Goal: Download file/media

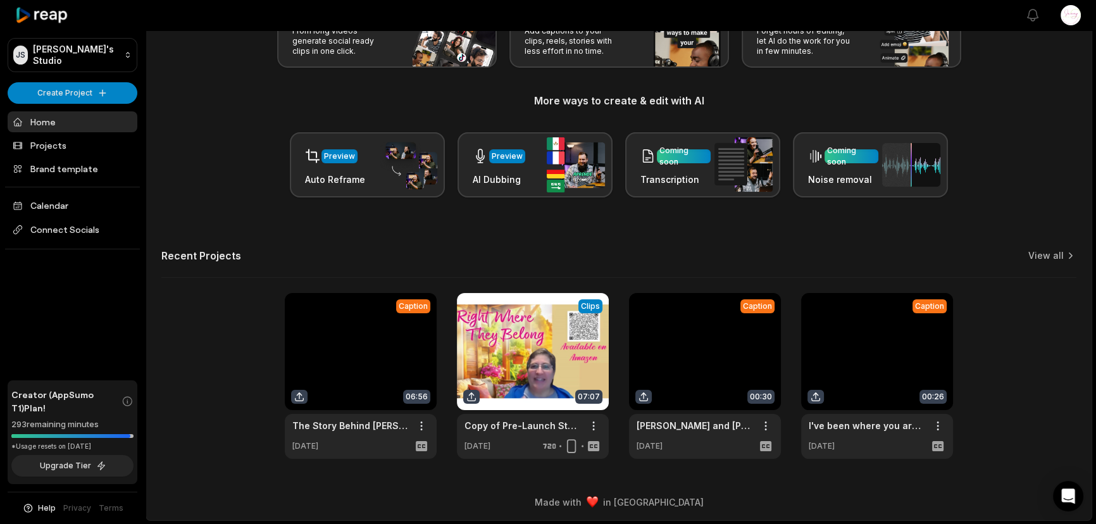
click at [377, 448] on link at bounding box center [361, 376] width 152 height 166
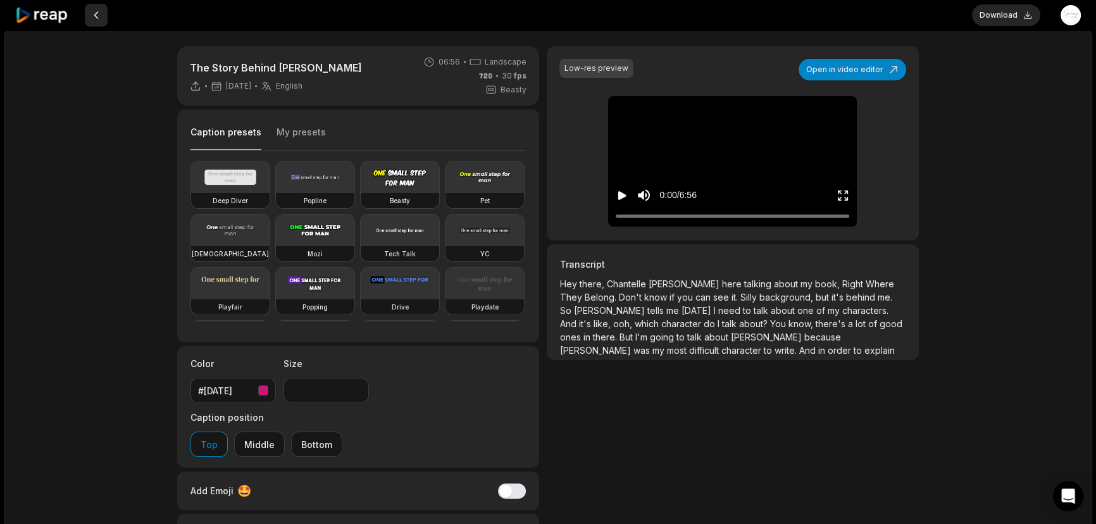
click at [98, 14] on button at bounding box center [96, 15] width 23 height 23
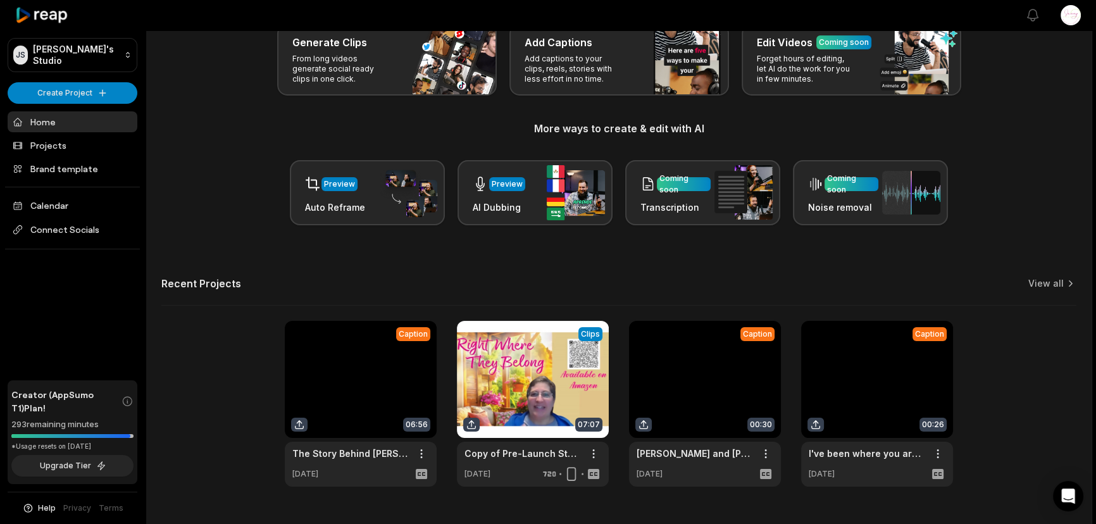
scroll to position [107, 0]
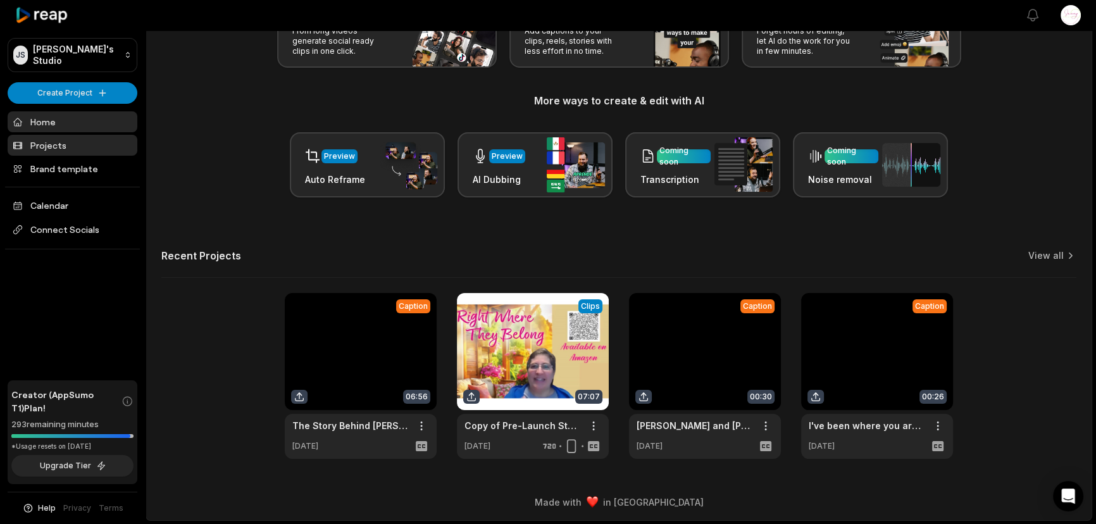
click at [52, 139] on link "Projects" at bounding box center [73, 145] width 130 height 21
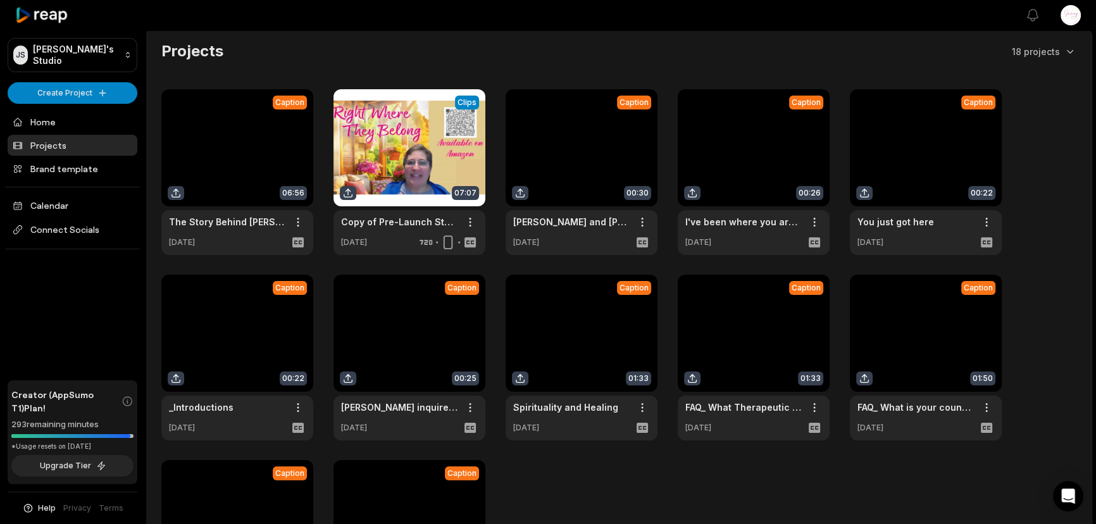
click at [233, 231] on link at bounding box center [237, 172] width 152 height 166
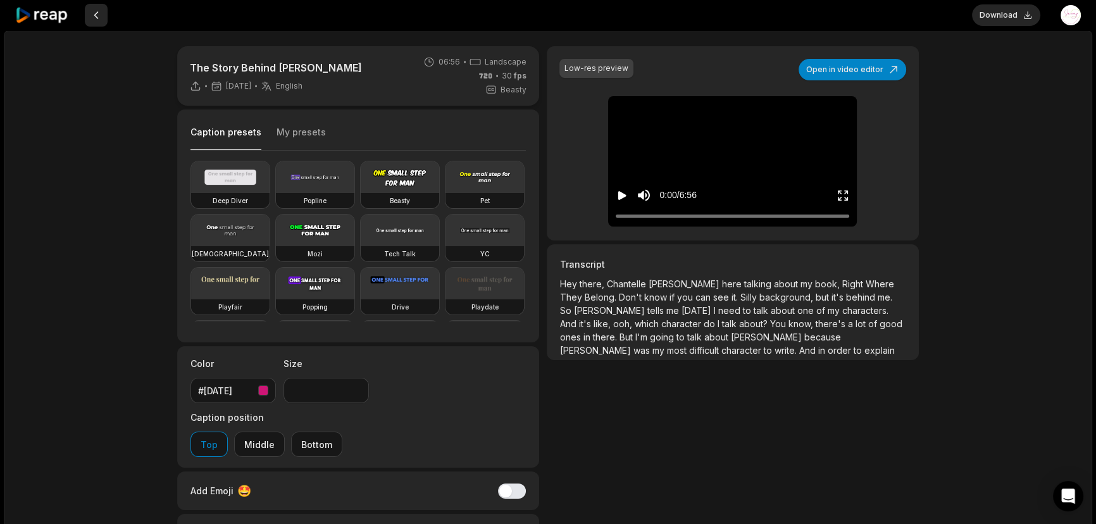
click at [96, 13] on button at bounding box center [96, 15] width 23 height 23
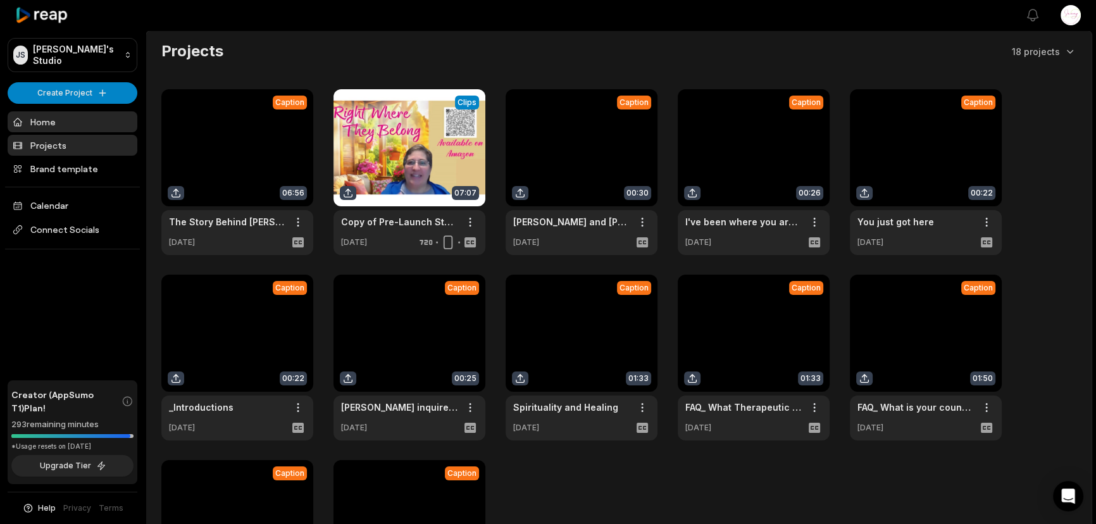
click at [52, 126] on link "Home" at bounding box center [73, 121] width 130 height 21
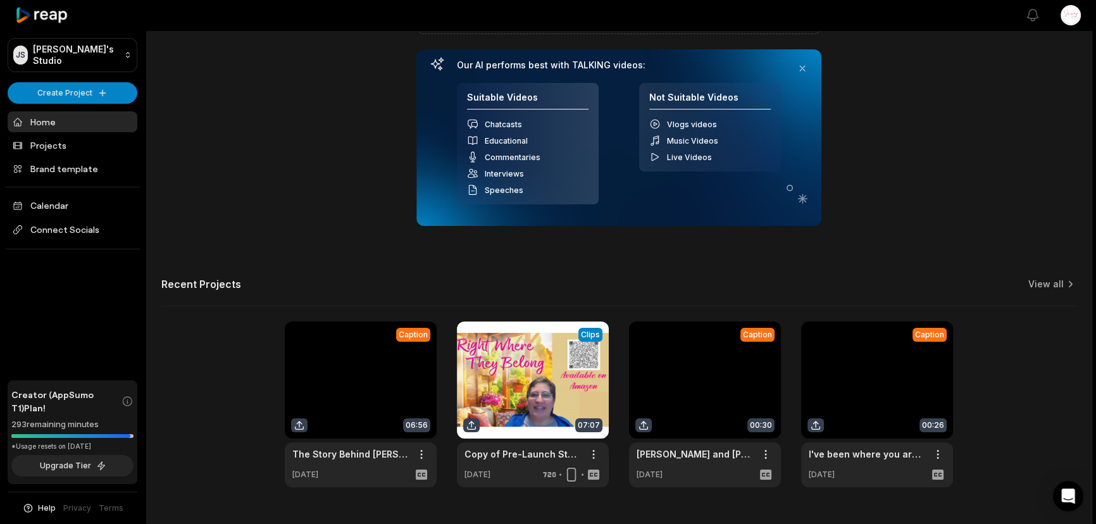
scroll to position [193, 0]
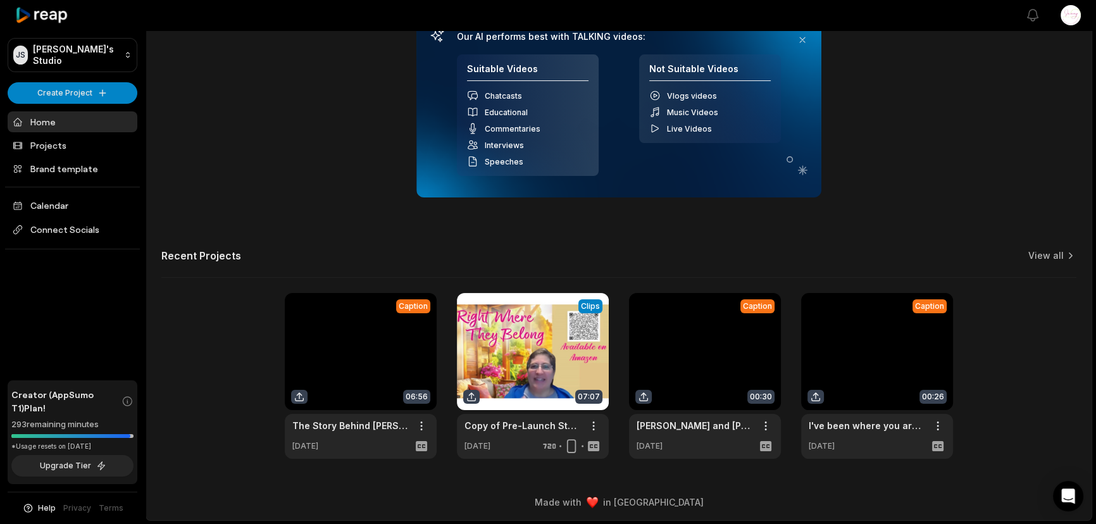
click at [364, 369] on link at bounding box center [361, 376] width 152 height 166
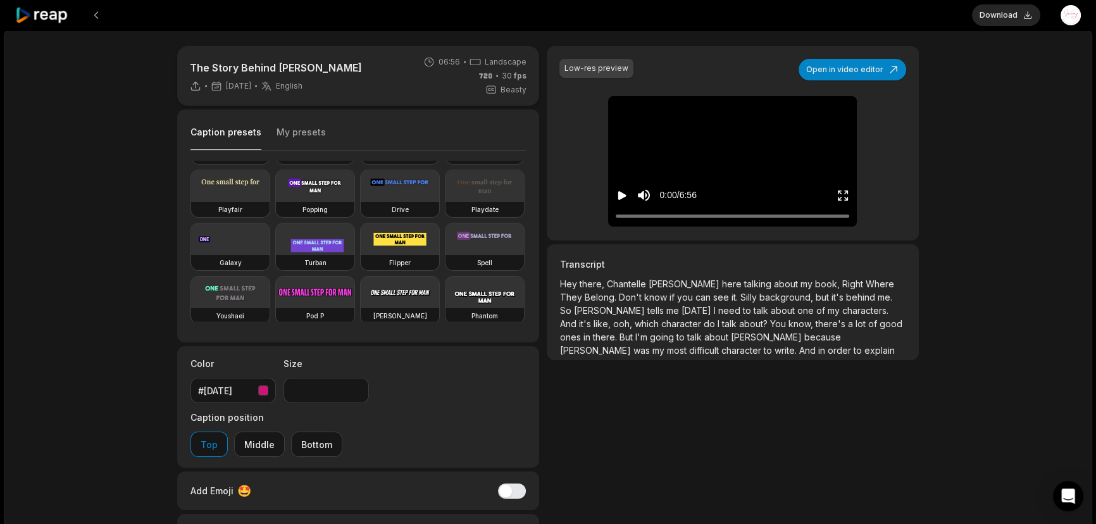
scroll to position [206, 0]
click at [95, 11] on button at bounding box center [96, 15] width 23 height 23
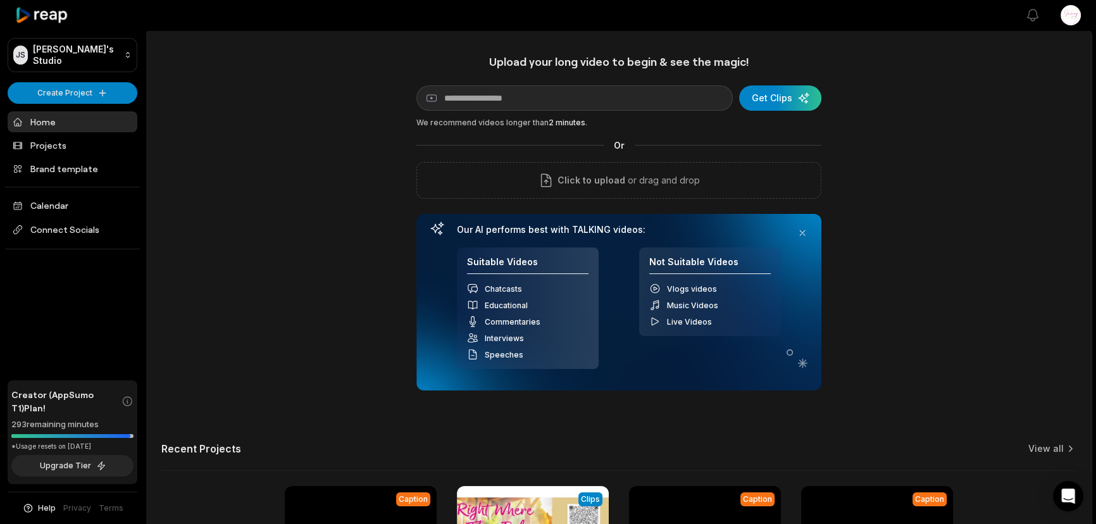
scroll to position [193, 0]
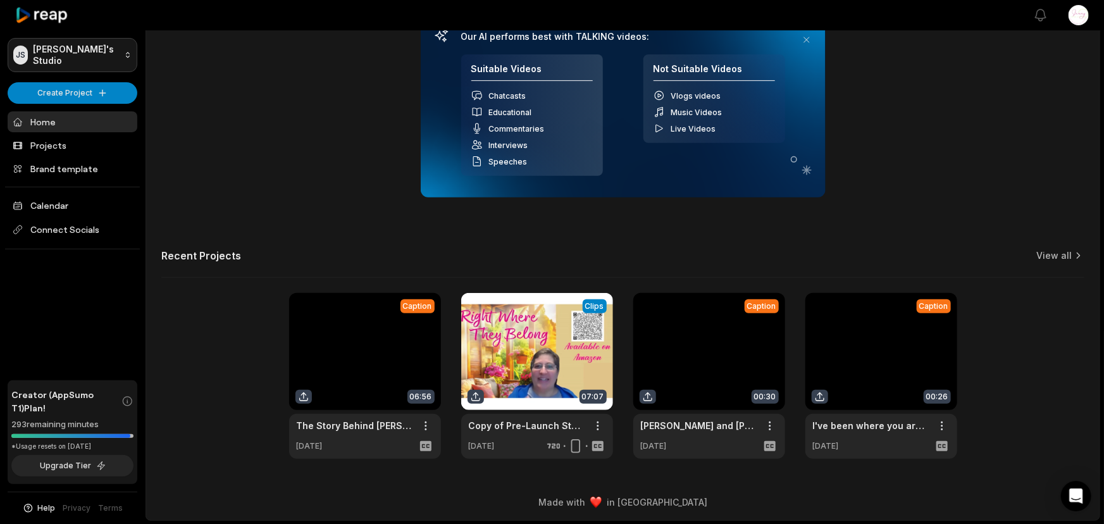
click at [123, 49] on html "JS Jennifer's Studio Create Project Home Projects Brand template Calendar Conne…" at bounding box center [552, 69] width 1104 height 524
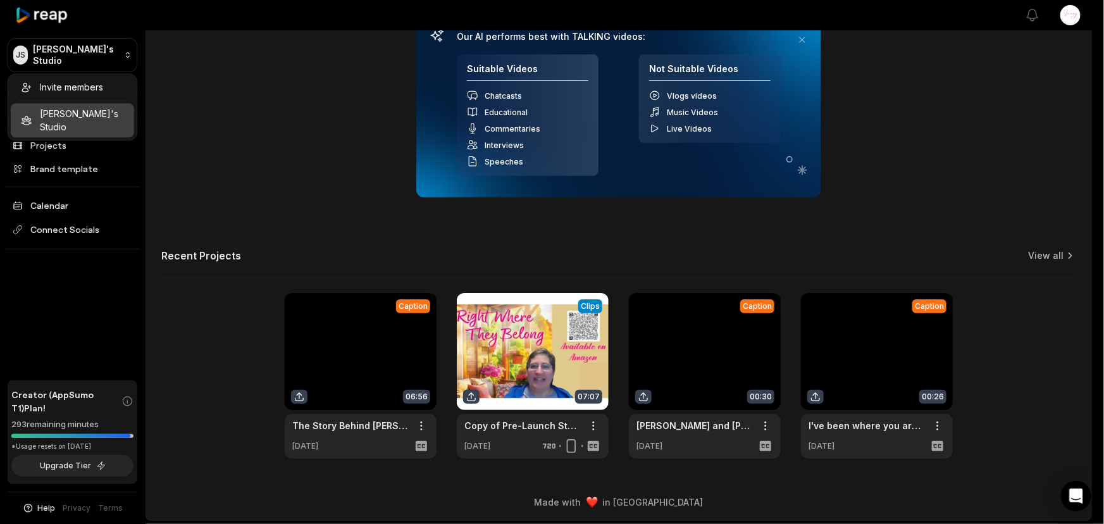
click at [123, 49] on html "JS Jennifer's Studio Create Project Home Projects Brand template Calendar Conne…" at bounding box center [552, 69] width 1104 height 524
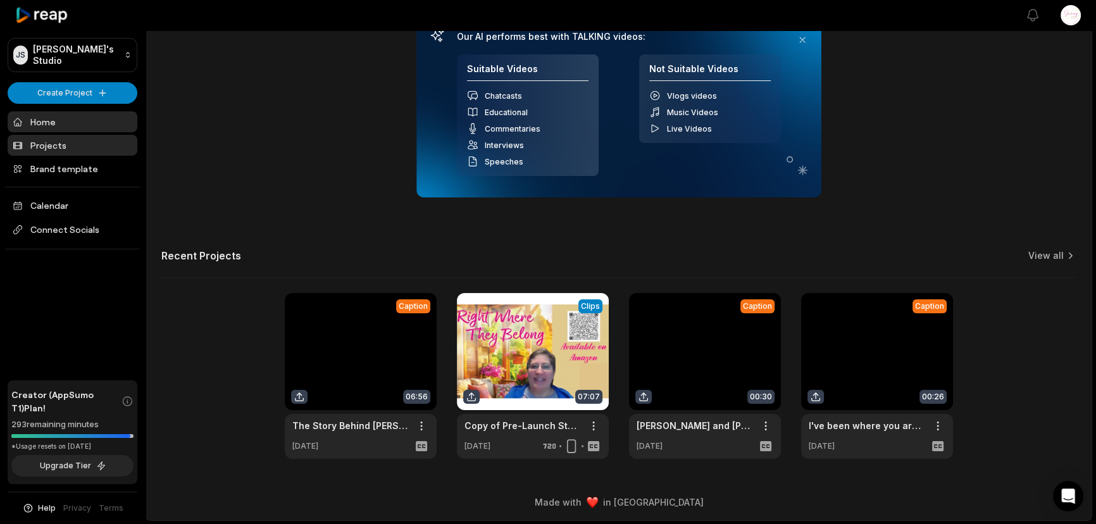
click at [103, 135] on link "Projects" at bounding box center [73, 145] width 130 height 21
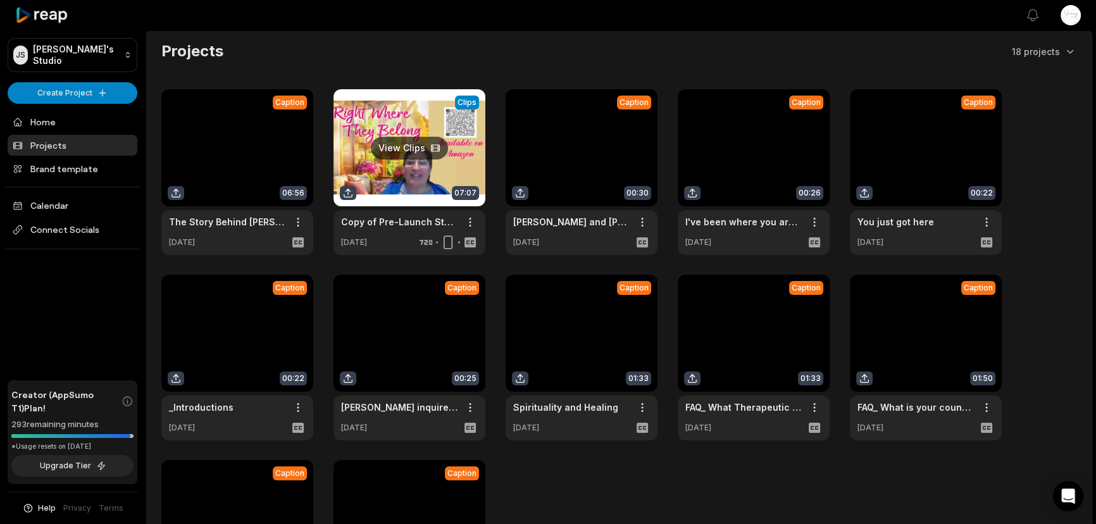
click at [410, 180] on link at bounding box center [409, 172] width 152 height 166
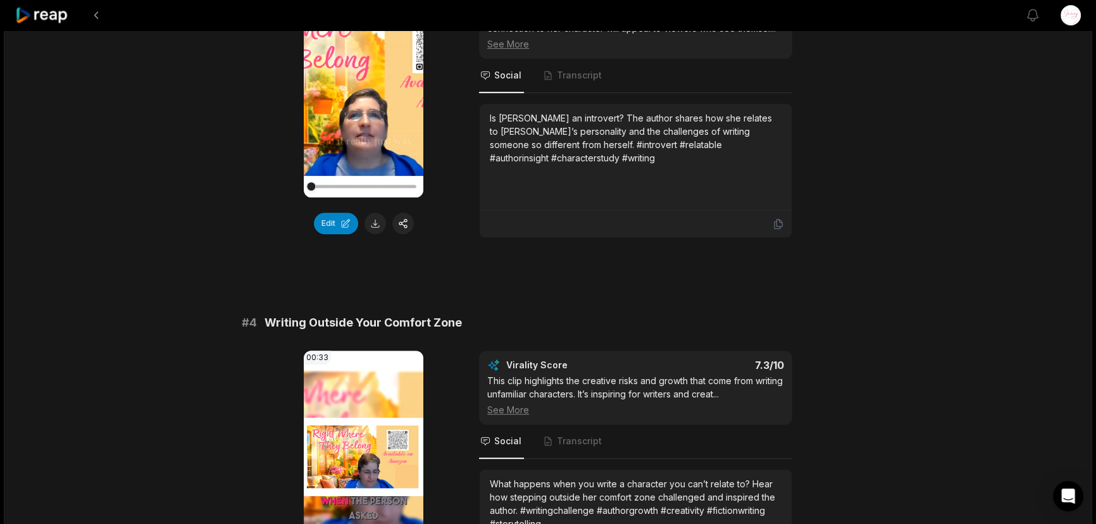
scroll to position [977, 0]
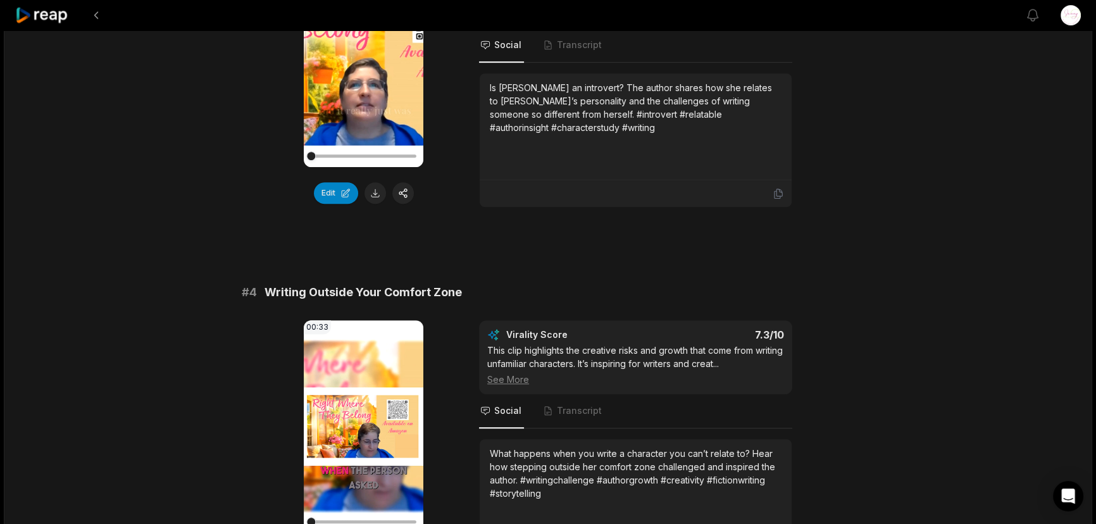
click at [506, 373] on div "See More" at bounding box center [635, 379] width 297 height 13
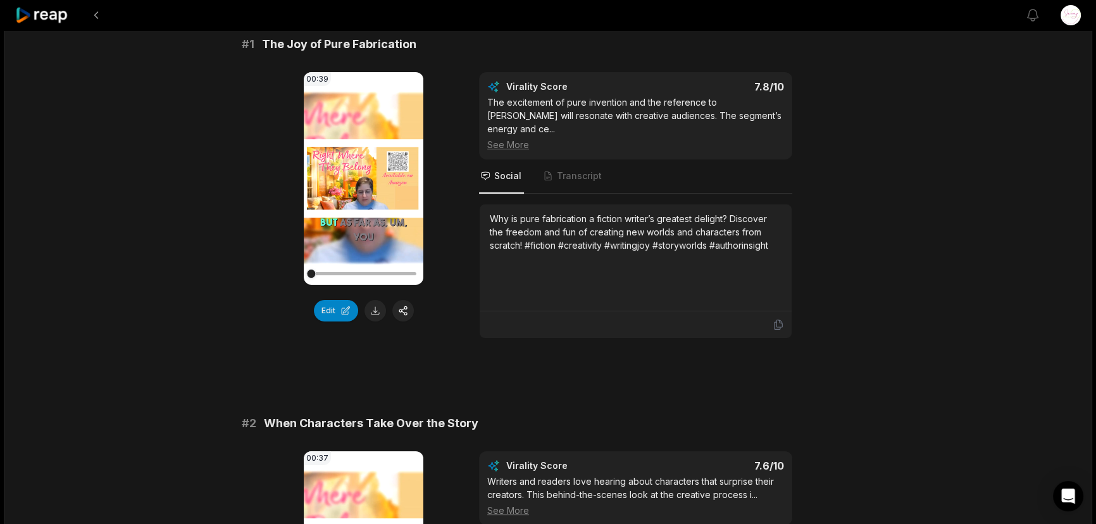
scroll to position [0, 0]
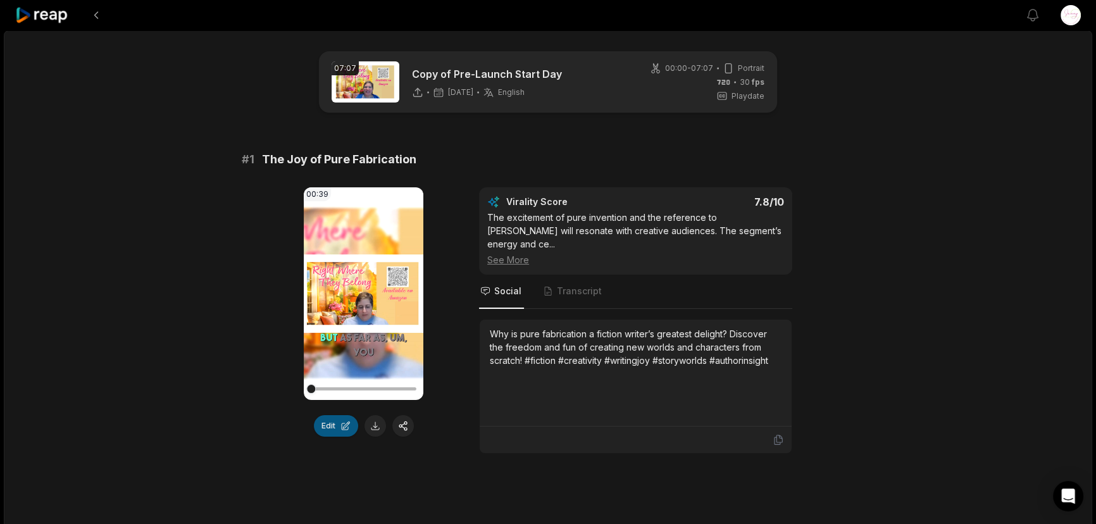
click at [347, 419] on button "Edit" at bounding box center [336, 426] width 44 height 22
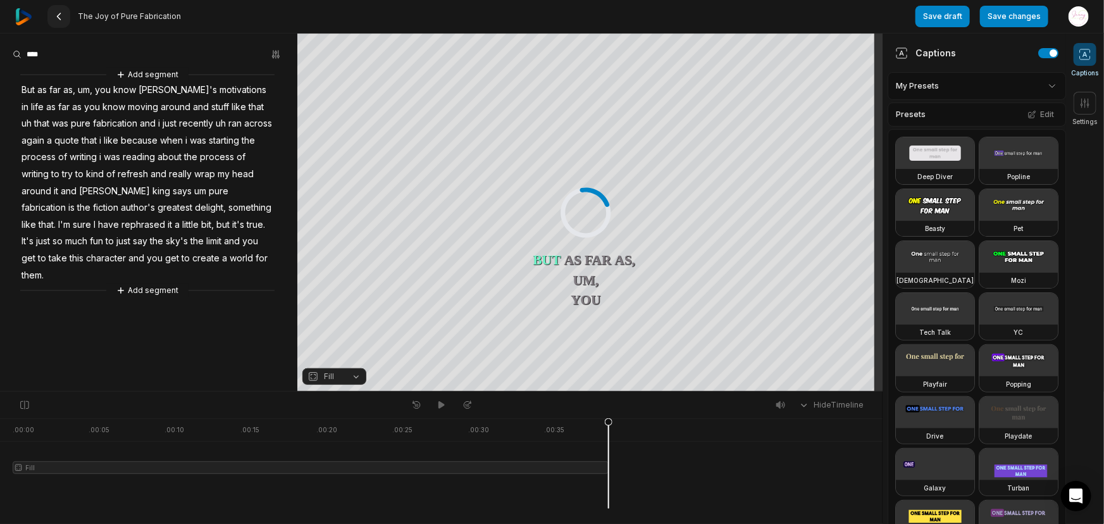
click at [61, 17] on icon at bounding box center [59, 16] width 10 height 10
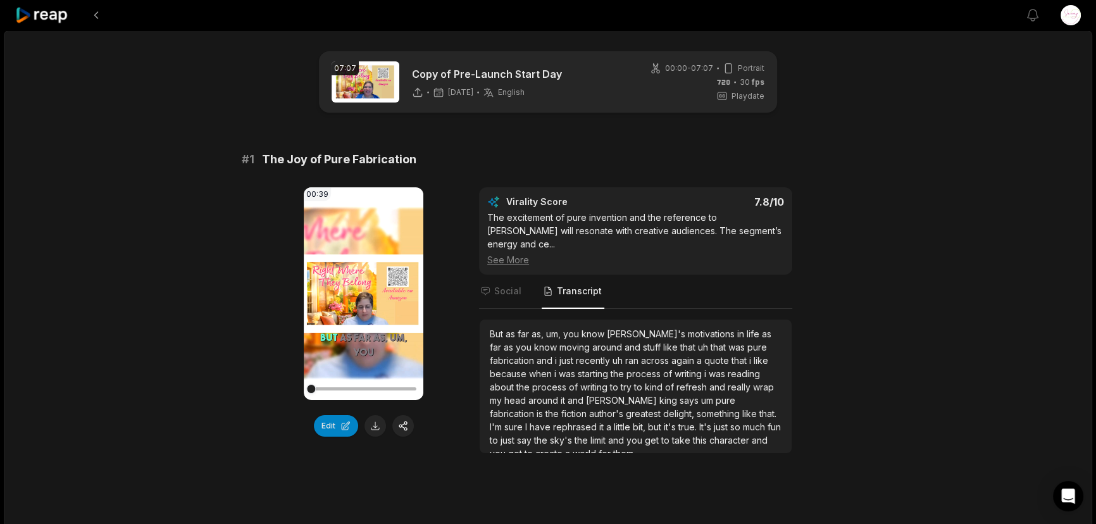
click at [612, 328] on span "[PERSON_NAME]'s" at bounding box center [647, 333] width 81 height 11
click at [342, 425] on button "Edit" at bounding box center [336, 426] width 44 height 22
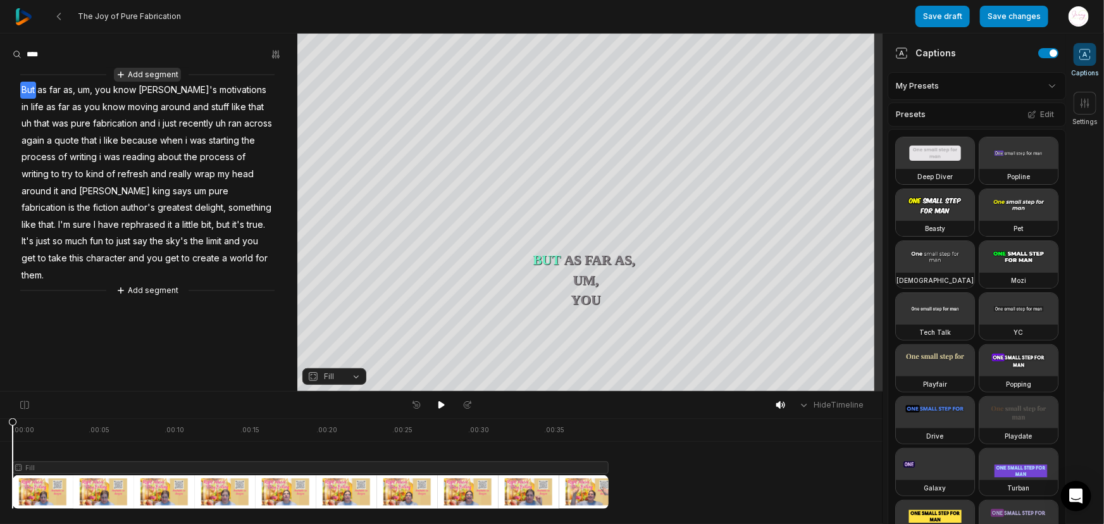
click at [122, 69] on button "Add segment" at bounding box center [147, 75] width 67 height 14
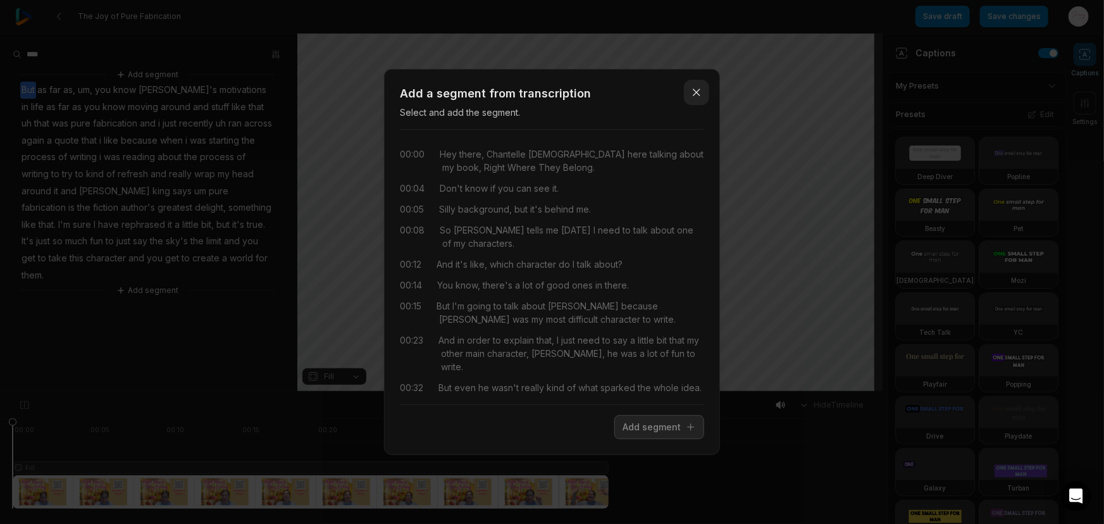
click at [702, 94] on icon "button" at bounding box center [696, 92] width 13 height 13
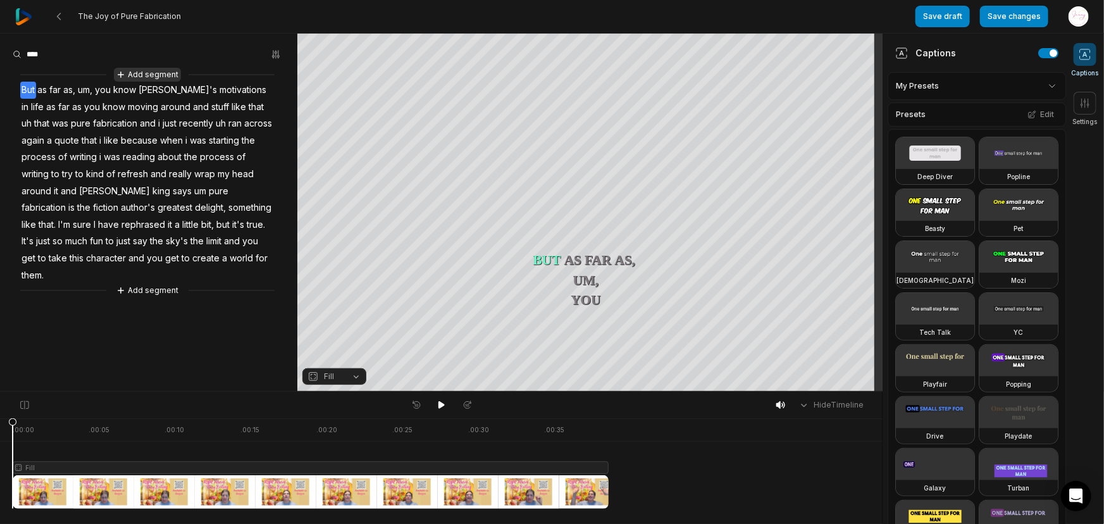
click at [152, 68] on button "Add segment" at bounding box center [147, 75] width 67 height 14
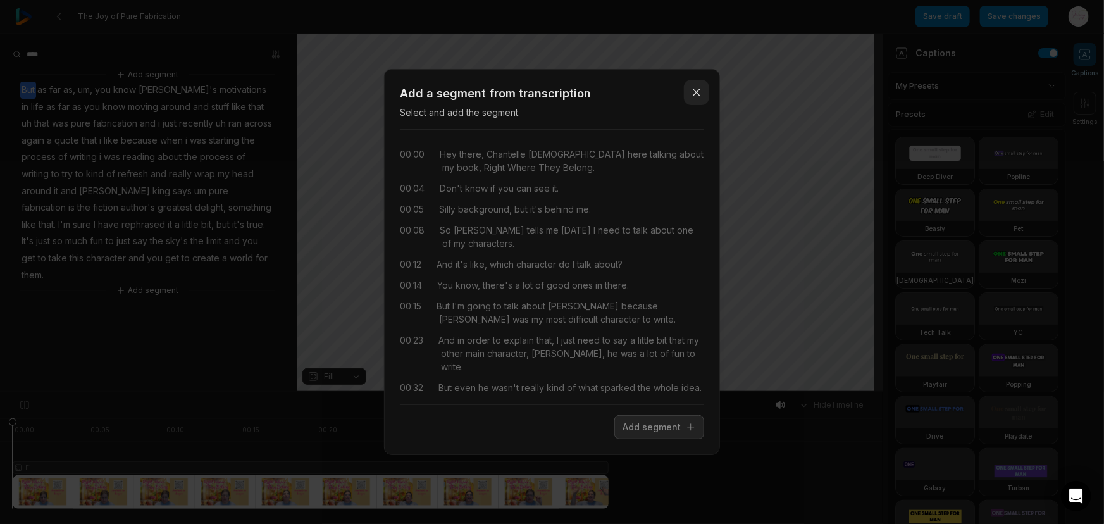
click at [694, 92] on icon "button" at bounding box center [696, 92] width 13 height 13
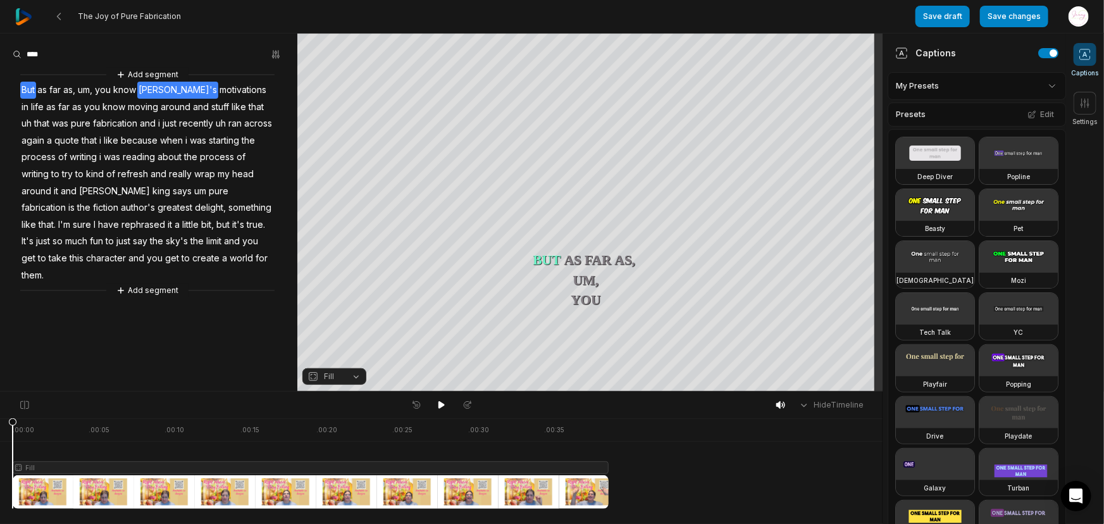
click at [149, 89] on span "[PERSON_NAME]'s" at bounding box center [177, 90] width 81 height 17
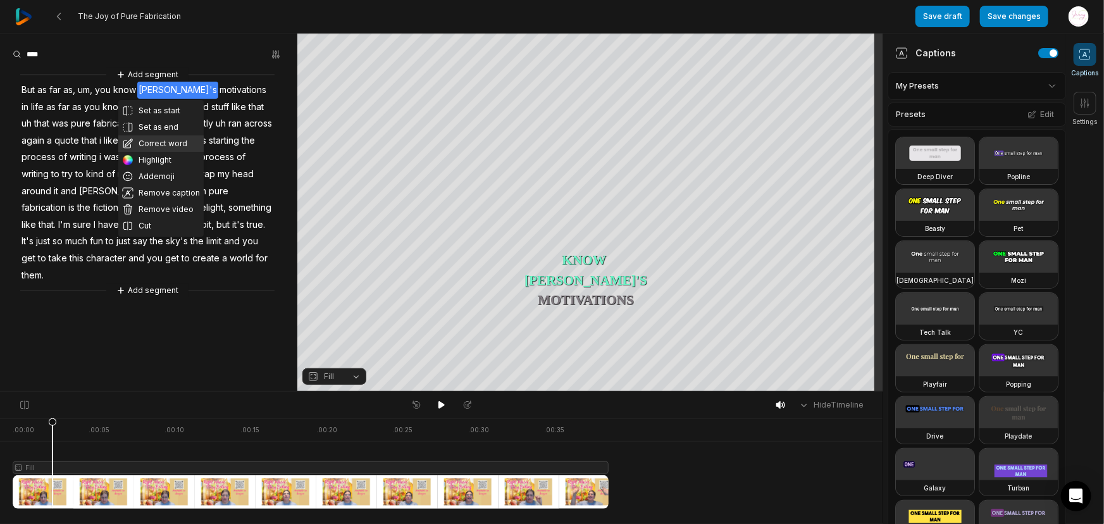
click at [157, 146] on button "Correct word" at bounding box center [160, 143] width 85 height 16
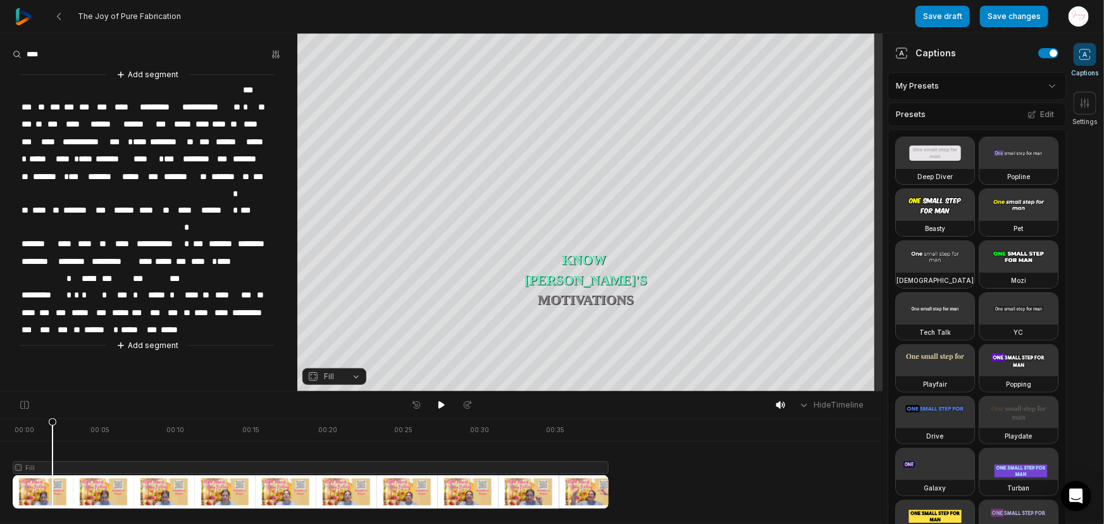
click at [89, 99] on span "***" at bounding box center [87, 107] width 18 height 17
drag, startPoint x: 95, startPoint y: 90, endPoint x: 79, endPoint y: 90, distance: 15.8
click at [79, 99] on span "***" at bounding box center [87, 107] width 18 height 17
click at [84, 99] on span "***" at bounding box center [87, 107] width 18 height 17
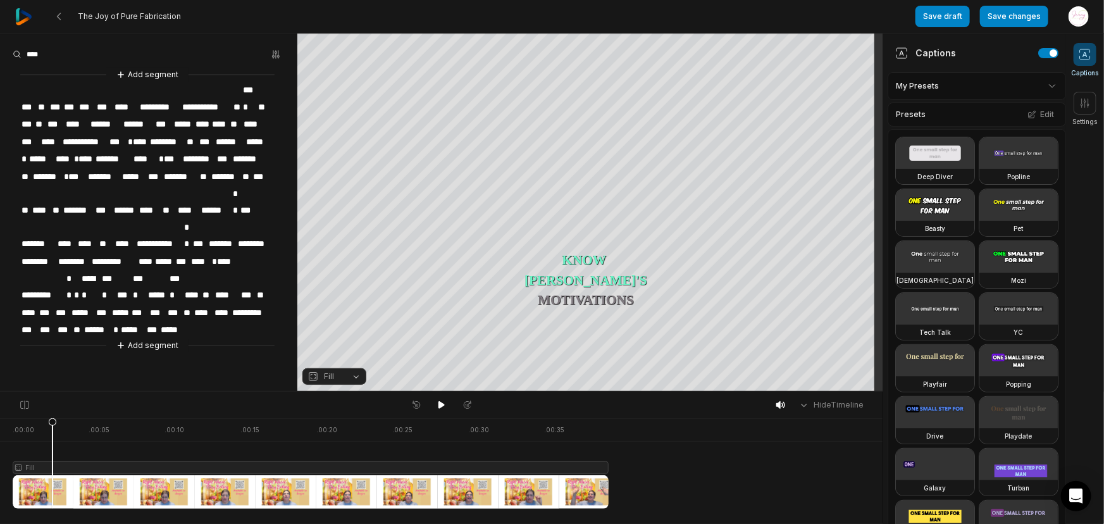
click at [83, 99] on span "***" at bounding box center [87, 107] width 18 height 17
click at [44, 133] on span "****" at bounding box center [51, 141] width 22 height 17
click at [164, 151] on span "***" at bounding box center [173, 159] width 20 height 17
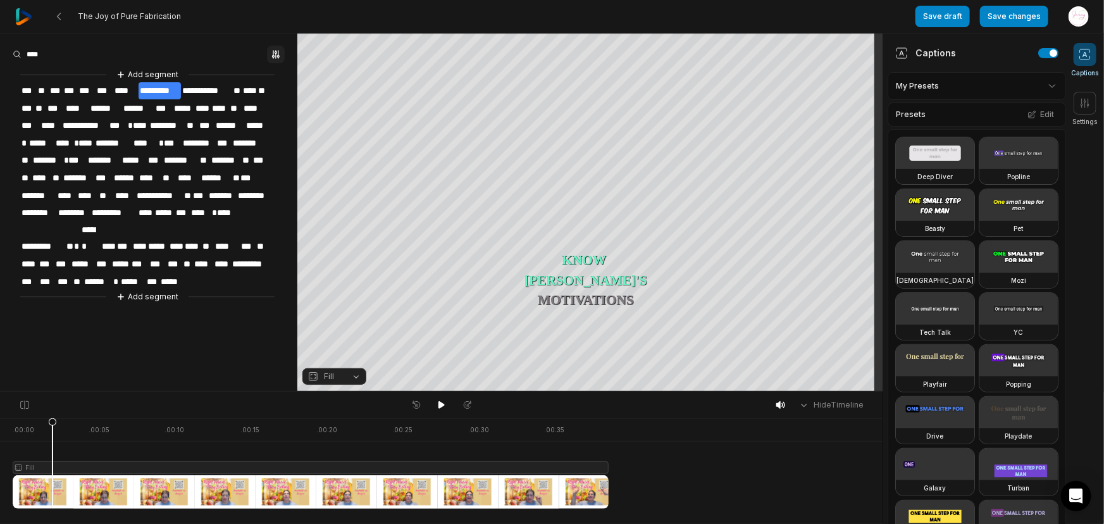
click at [275, 56] on icon "button" at bounding box center [276, 54] width 10 height 10
click at [82, 90] on span "***" at bounding box center [87, 90] width 18 height 17
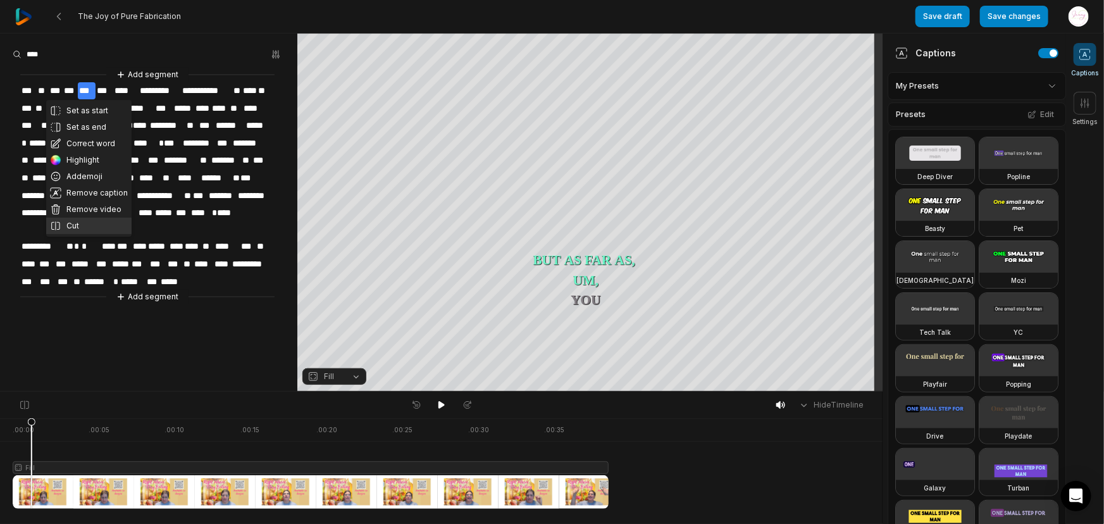
click at [66, 221] on button "Cut" at bounding box center [88, 226] width 85 height 16
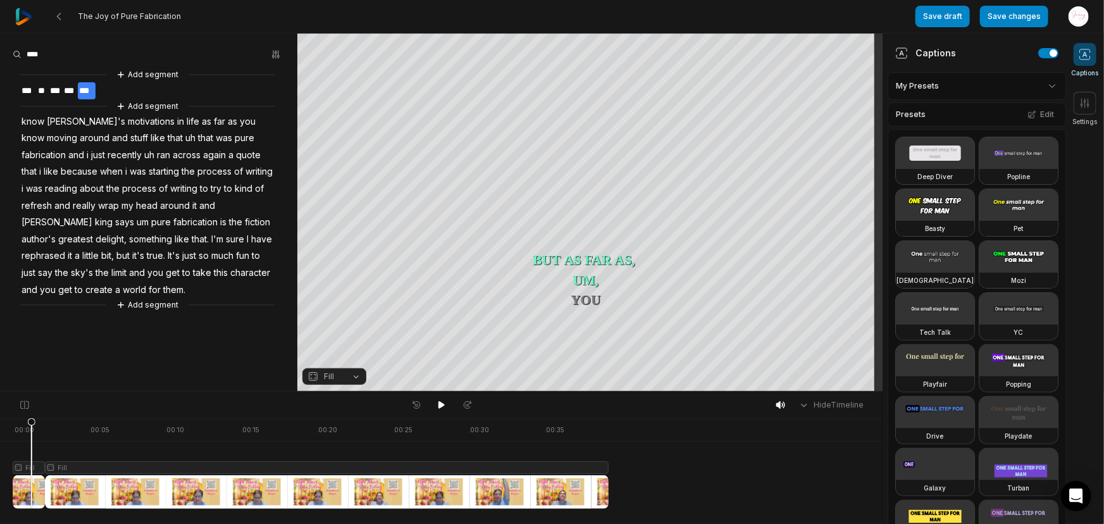
click at [261, 53] on div at bounding box center [149, 54] width 272 height 19
click at [273, 52] on icon "button" at bounding box center [273, 54] width 3 height 8
click at [206, 48] on div "Find Find and... Correct Highlight Add emoji" at bounding box center [149, 54] width 272 height 19
click at [85, 87] on span "***" at bounding box center [87, 90] width 18 height 17
click at [438, 404] on icon at bounding box center [442, 405] width 10 height 10
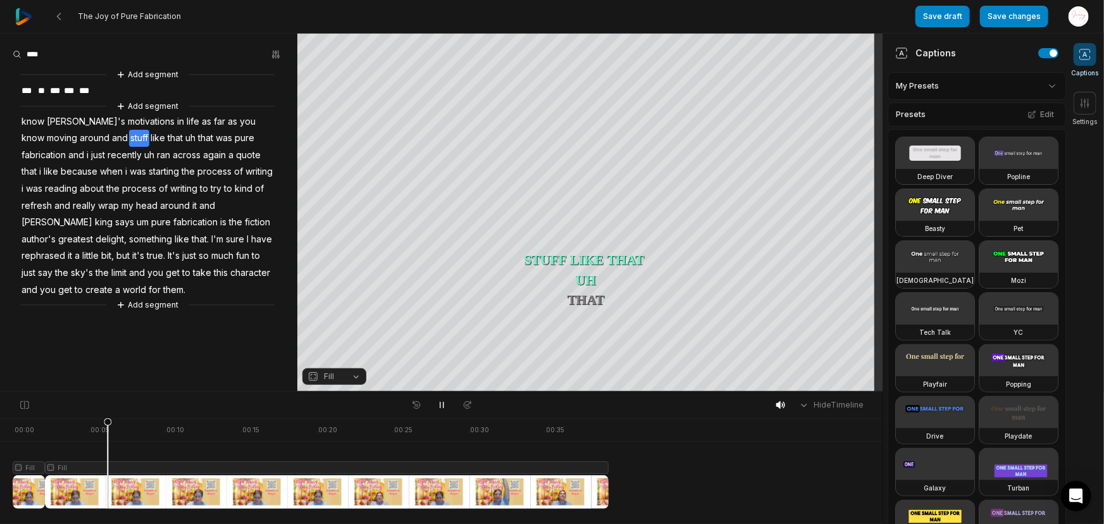
click at [11, 507] on div at bounding box center [441, 499] width 883 height 50
click at [11, 504] on div at bounding box center [441, 499] width 883 height 50
click at [13, 501] on div at bounding box center [311, 463] width 596 height 90
click at [442, 402] on icon at bounding box center [442, 405] width 10 height 10
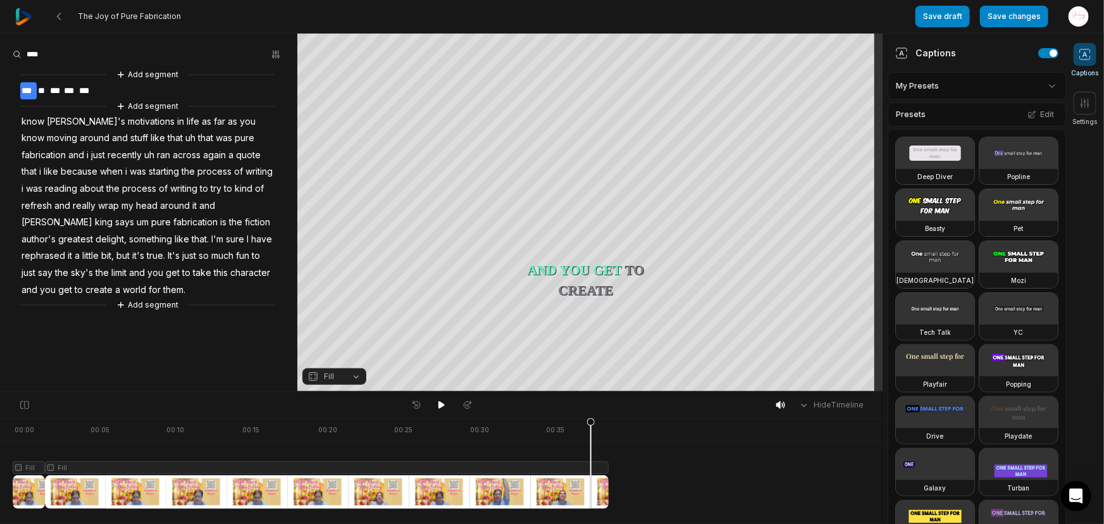
click at [591, 481] on div at bounding box center [311, 463] width 596 height 90
click at [438, 405] on icon at bounding box center [441, 405] width 6 height 8
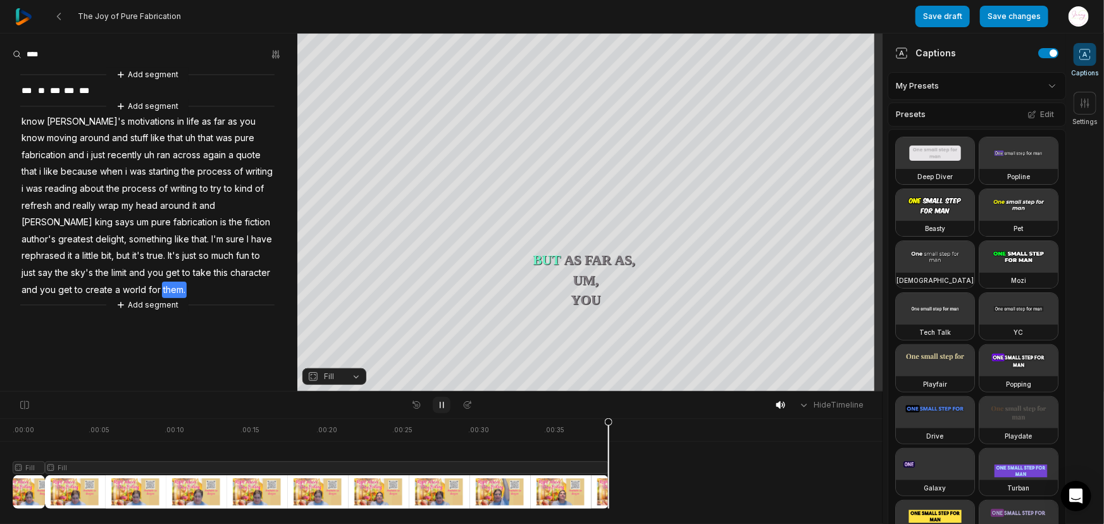
click at [438, 405] on icon at bounding box center [442, 405] width 10 height 10
click at [1018, 84] on html "The Joy of Pure Fabrication Save draft Save changes Open user menu Captions Set…" at bounding box center [552, 262] width 1104 height 524
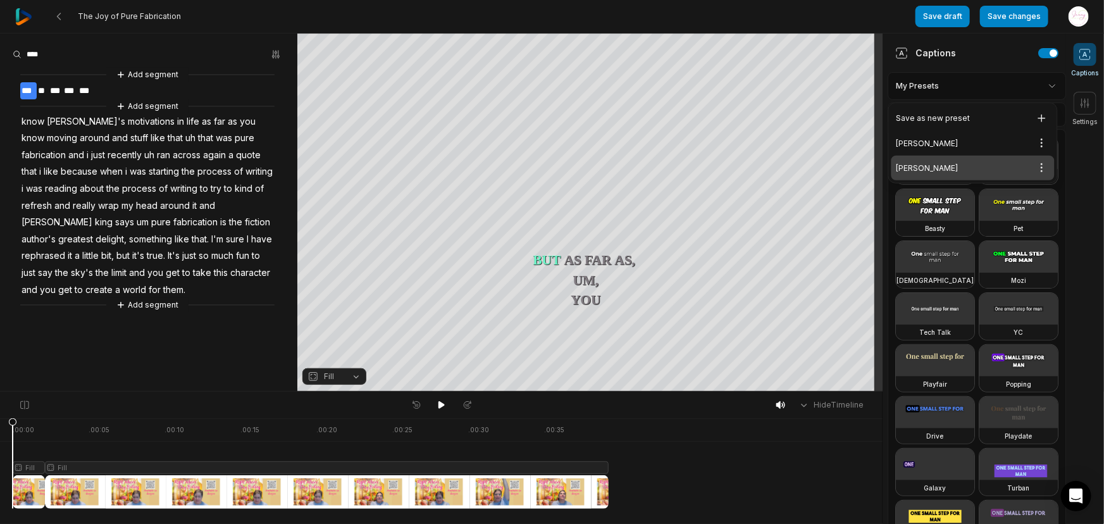
click at [995, 173] on div "Chantal Open options" at bounding box center [972, 168] width 163 height 25
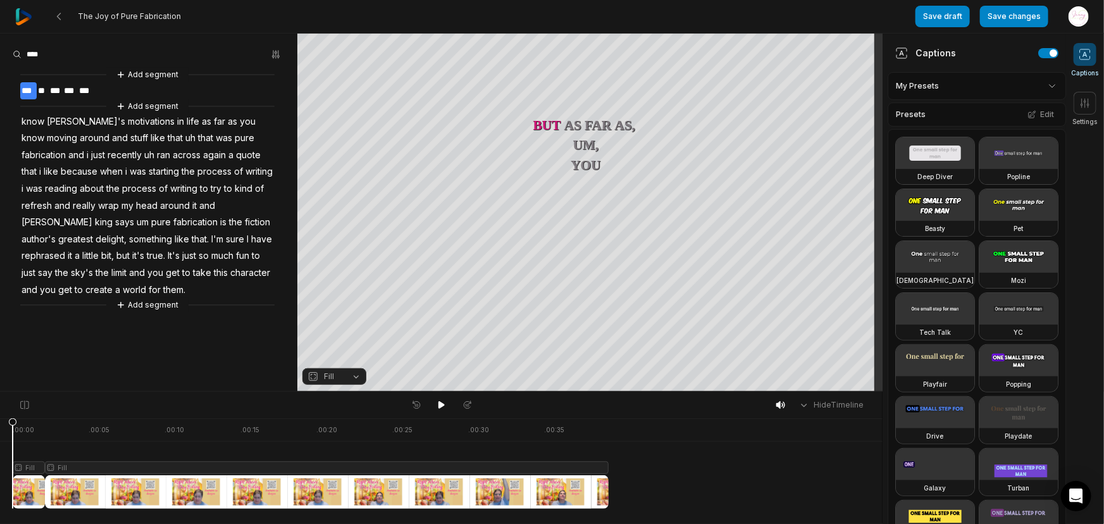
click at [1013, 79] on html "The Joy of Pure Fabrication Save draft Save changes Open user menu Captions Set…" at bounding box center [552, 262] width 1104 height 524
click at [1009, 166] on div "Chantal Open options" at bounding box center [972, 168] width 163 height 25
click at [44, 464] on div at bounding box center [311, 463] width 596 height 90
drag, startPoint x: 136, startPoint y: 104, endPoint x: 133, endPoint y: 87, distance: 17.4
click at [133, 87] on div "Add segment *** ** *** *** *** Add segment know corinne's motivations in life a…" at bounding box center [148, 190] width 297 height 244
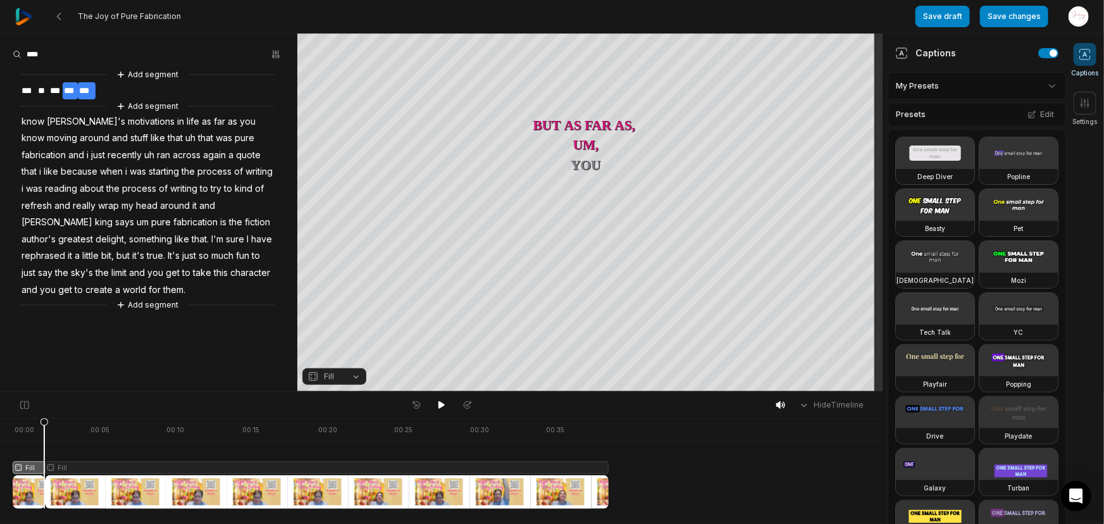
click at [78, 90] on span "***" at bounding box center [87, 90] width 18 height 17
click at [94, 85] on span "***" at bounding box center [87, 90] width 18 height 17
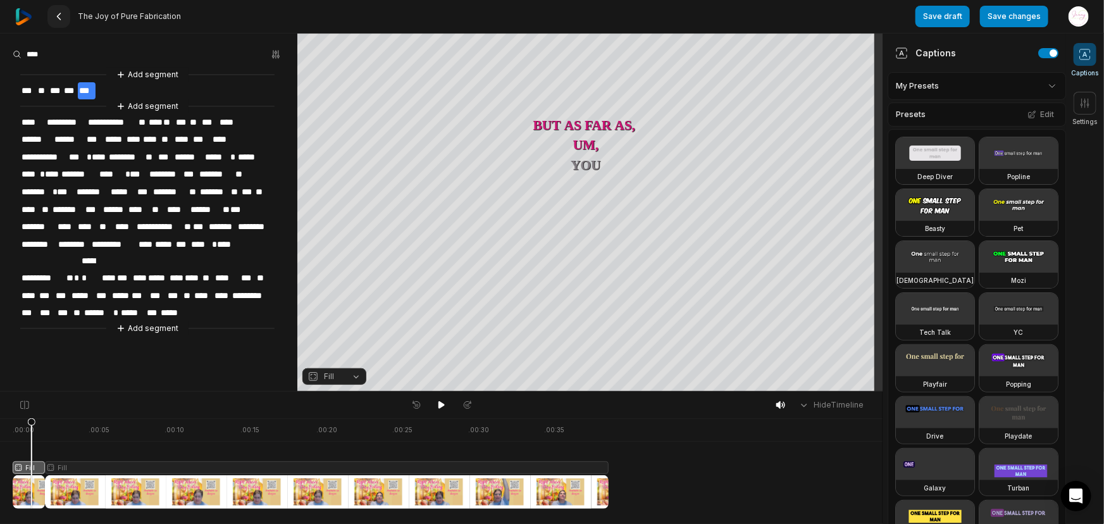
click at [59, 14] on 335 at bounding box center [59, 16] width 3 height 6
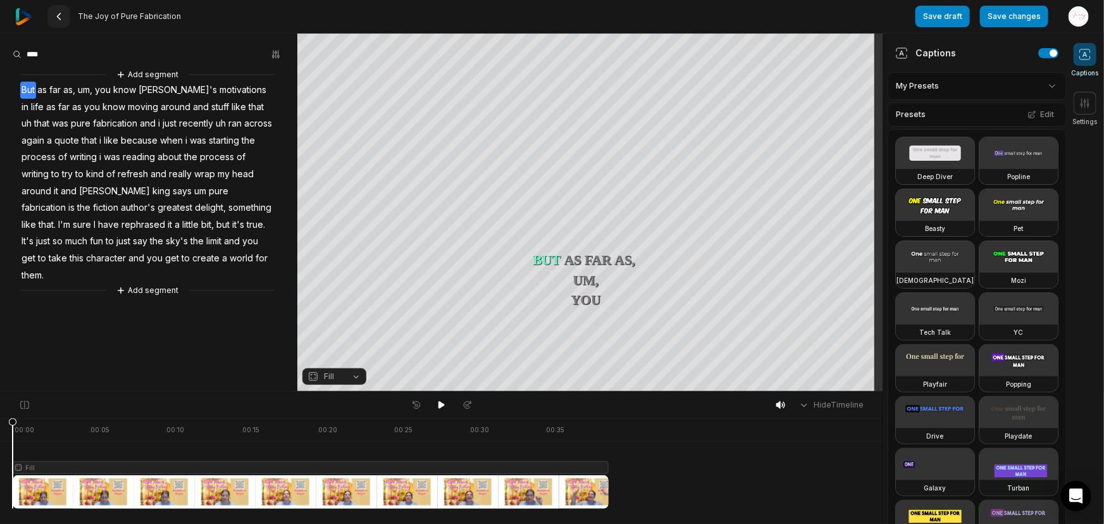
click at [54, 15] on icon at bounding box center [59, 16] width 10 height 10
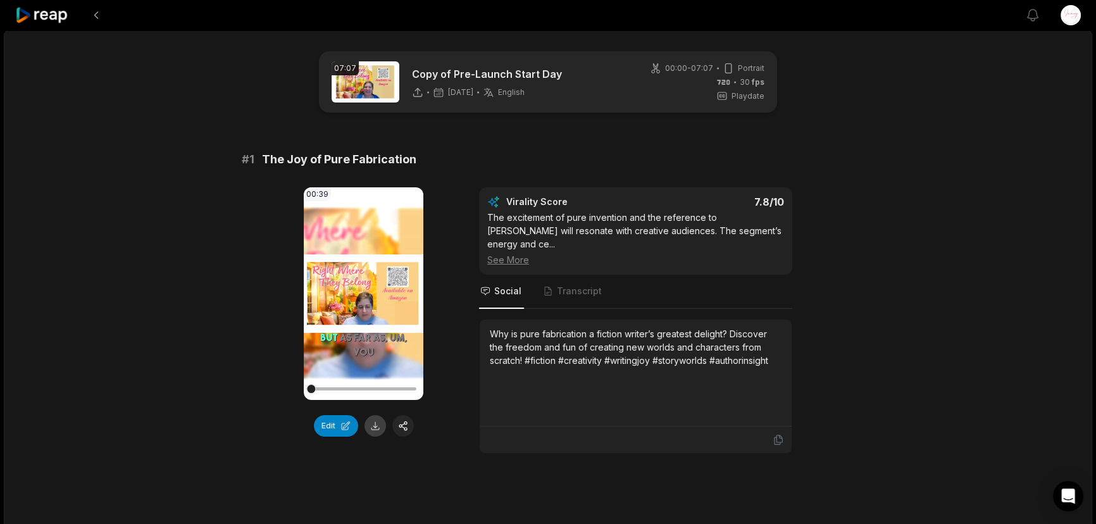
click at [371, 427] on button at bounding box center [375, 426] width 22 height 22
click at [496, 253] on div "See More" at bounding box center [635, 259] width 297 height 13
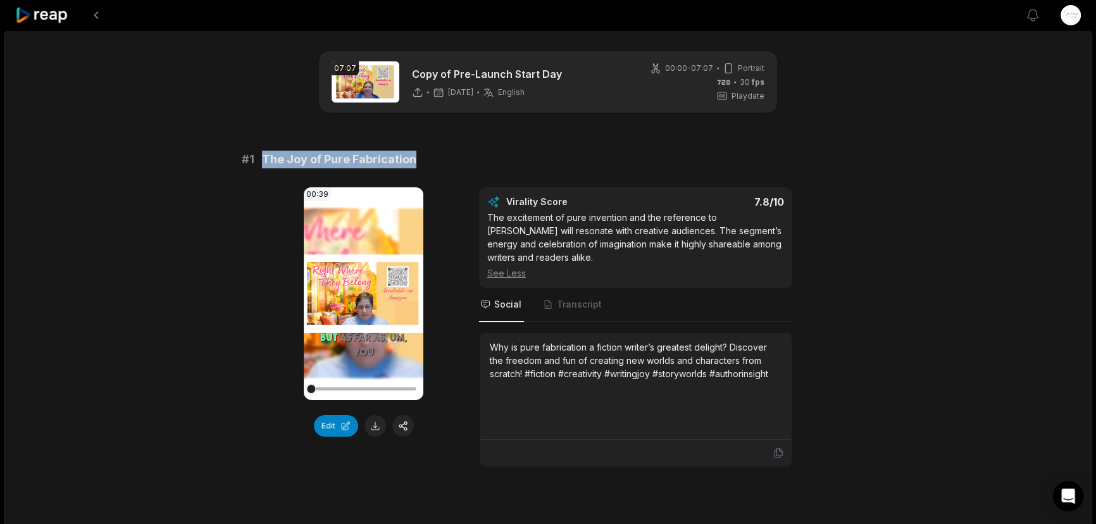
drag, startPoint x: 263, startPoint y: 157, endPoint x: 415, endPoint y: 151, distance: 151.9
click at [415, 151] on div "# 1 The Joy of Pure Fabrication" at bounding box center [548, 160] width 612 height 18
copy span "The Joy of Pure Fabrication"
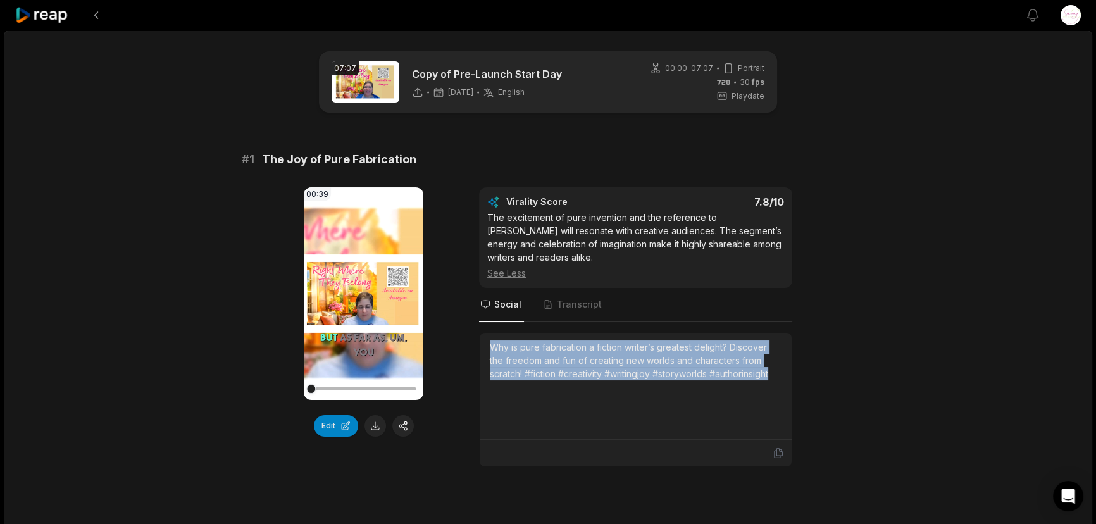
drag, startPoint x: 489, startPoint y: 346, endPoint x: 777, endPoint y: 369, distance: 288.8
click at [777, 369] on div "Why is pure fabrication a fiction writer’s greatest delight? Discover the freed…" at bounding box center [636, 360] width 292 height 40
copy div "Why is pure fabrication a fiction writer’s greatest delight? Discover the freed…"
